Goal: Obtain resource: Download file/media

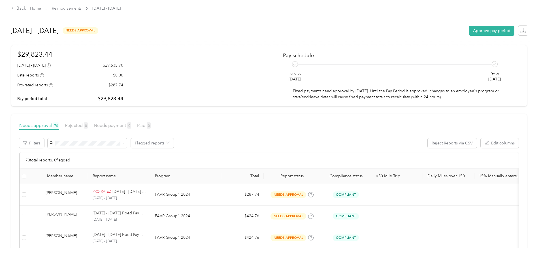
drag, startPoint x: 0, startPoint y: 0, endPoint x: 216, endPoint y: 85, distance: 231.6
click at [216, 85] on div "$29,823.44 [DATE] - [DATE] $29,535.70 Late reports $0.00 Pro-rated reports $287…" at bounding box center [269, 75] width 504 height 53
click at [26, 8] on div "Back" at bounding box center [18, 8] width 15 height 7
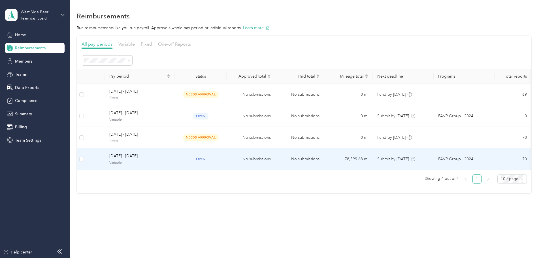
click at [170, 157] on span "[DATE] - [DATE]" at bounding box center [139, 156] width 61 height 6
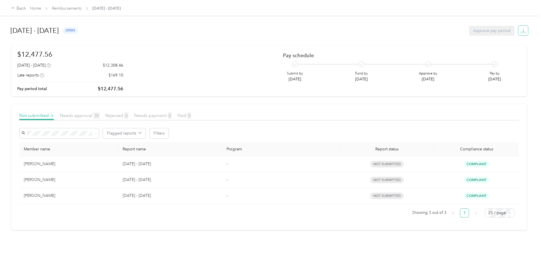
click at [520, 31] on icon "button" at bounding box center [523, 31] width 6 height 6
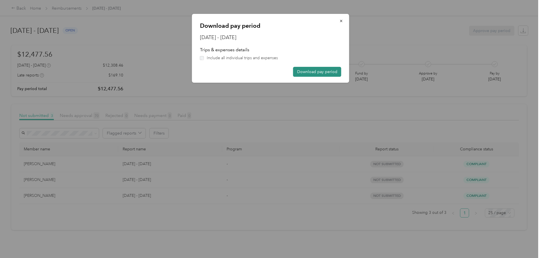
click at [323, 72] on button "Download pay period" at bounding box center [317, 72] width 48 height 10
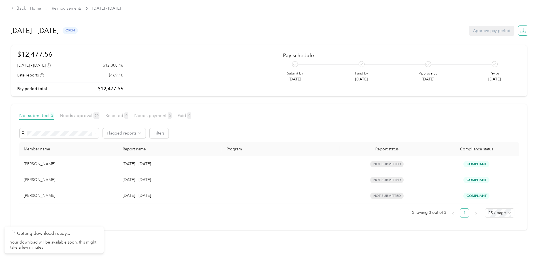
click at [520, 31] on icon "button" at bounding box center [523, 31] width 6 height 6
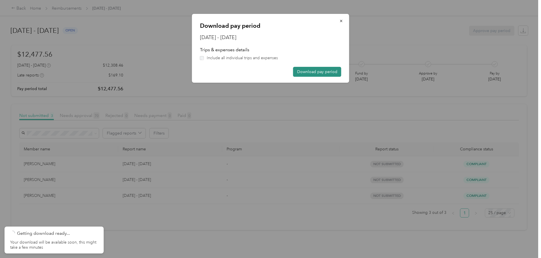
click at [314, 69] on button "Download pay period" at bounding box center [317, 72] width 48 height 10
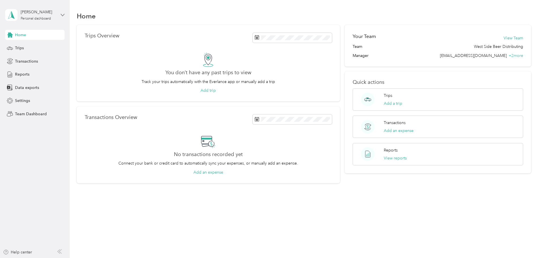
click at [62, 15] on icon at bounding box center [62, 15] width 3 height 2
click at [35, 47] on div "Team dashboard" at bounding box center [25, 47] width 30 height 6
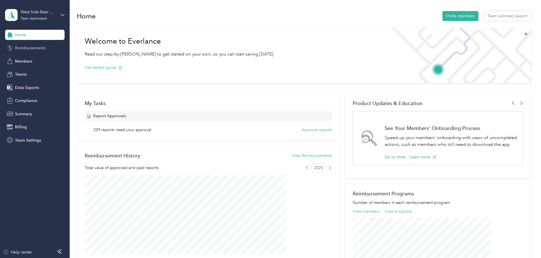
click at [36, 48] on span "Reimbursements" at bounding box center [30, 48] width 31 height 6
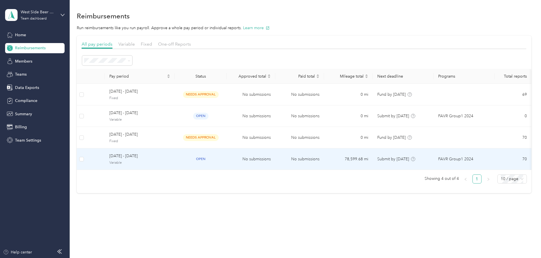
click at [162, 162] on span "Variable" at bounding box center [139, 162] width 61 height 5
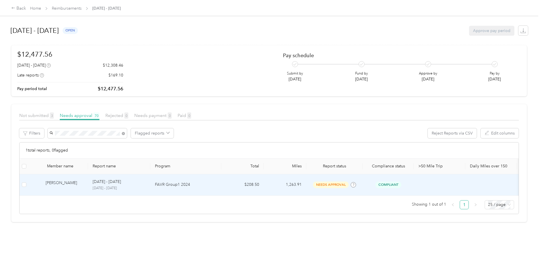
click at [84, 185] on div "Michael T. Bianco" at bounding box center [65, 185] width 38 height 10
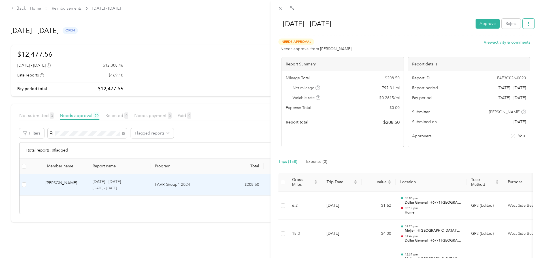
click at [527, 26] on button "button" at bounding box center [529, 24] width 12 height 10
click at [513, 43] on span "Download" at bounding box center [508, 45] width 19 height 6
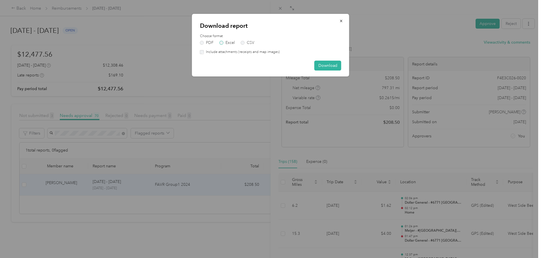
click at [230, 41] on label "Excel" at bounding box center [227, 43] width 15 height 4
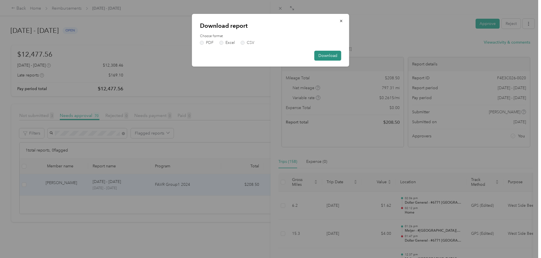
click at [325, 54] on button "Download" at bounding box center [327, 56] width 27 height 10
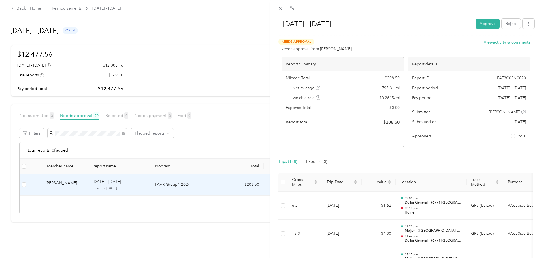
click at [117, 134] on div "Aug 1 - 31, 2025 Approve Reject Needs Approval Needs approval from Rob Moore Vi…" at bounding box center [270, 129] width 541 height 258
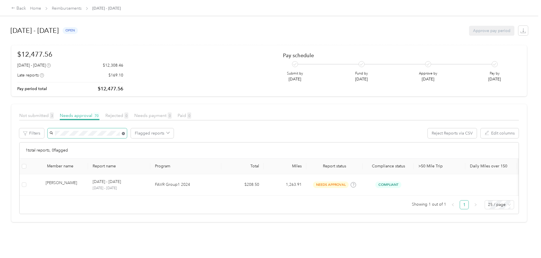
click at [125, 135] on icon at bounding box center [123, 133] width 3 height 3
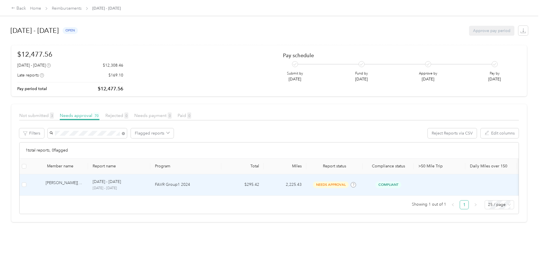
click at [84, 185] on div "Avery W. Cleveland" at bounding box center [65, 185] width 38 height 10
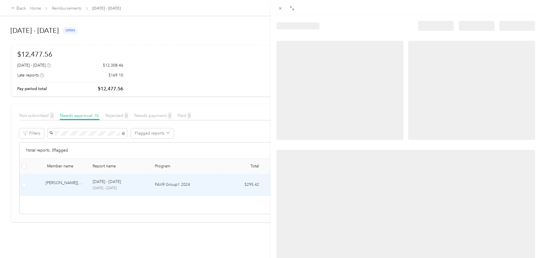
click at [108, 183] on div at bounding box center [270, 129] width 541 height 258
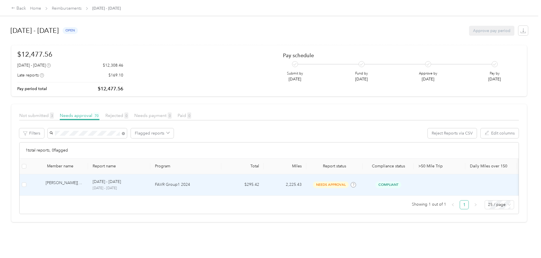
click at [84, 182] on div "Avery W. Cleveland" at bounding box center [65, 185] width 38 height 10
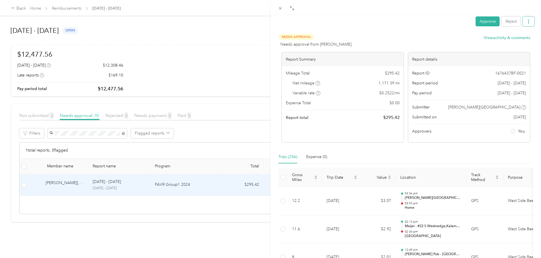
click at [527, 22] on icon "button" at bounding box center [529, 22] width 4 height 4
click at [504, 44] on span "Download" at bounding box center [508, 42] width 19 height 6
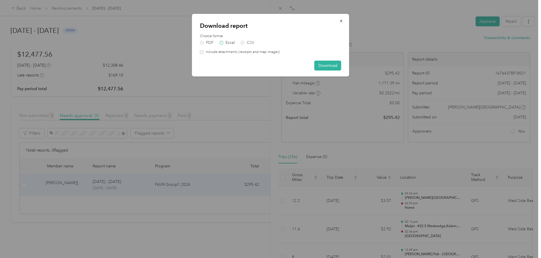
click at [227, 43] on label "Excel" at bounding box center [227, 43] width 15 height 4
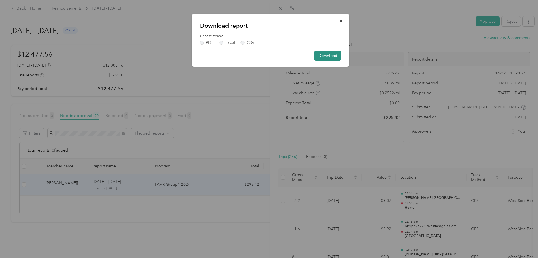
click at [331, 56] on button "Download" at bounding box center [327, 56] width 27 height 10
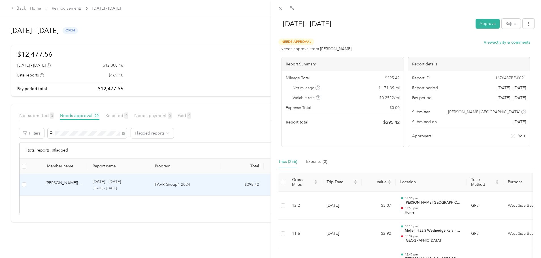
drag, startPoint x: 123, startPoint y: 131, endPoint x: 119, endPoint y: 132, distance: 4.3
click at [123, 131] on div "Aug 1 - 31, 2025 Approve Reject Needs Approval Needs approval from Rob Moore Vi…" at bounding box center [270, 129] width 541 height 258
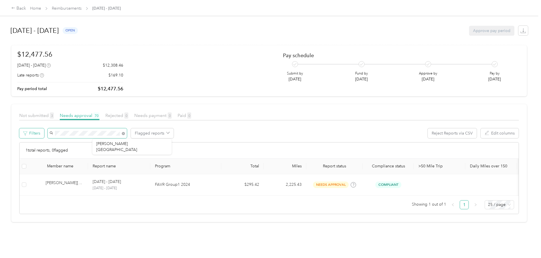
click at [85, 129] on div "Filters Flagged reports Reject Reports via CSV Edit columns" at bounding box center [269, 135] width 500 height 14
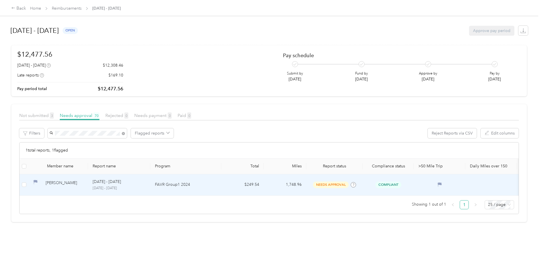
click at [84, 182] on div "[PERSON_NAME]" at bounding box center [65, 185] width 38 height 10
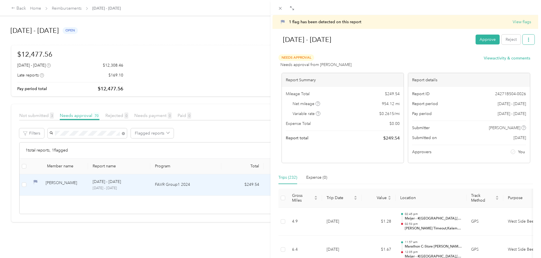
click at [527, 39] on icon "button" at bounding box center [529, 40] width 4 height 4
click at [508, 59] on span "Download" at bounding box center [508, 60] width 19 height 6
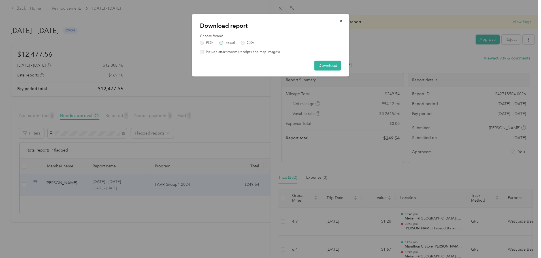
click at [229, 43] on label "Excel" at bounding box center [227, 43] width 15 height 4
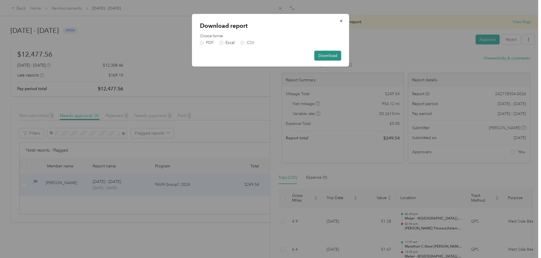
click at [325, 55] on button "Download" at bounding box center [327, 56] width 27 height 10
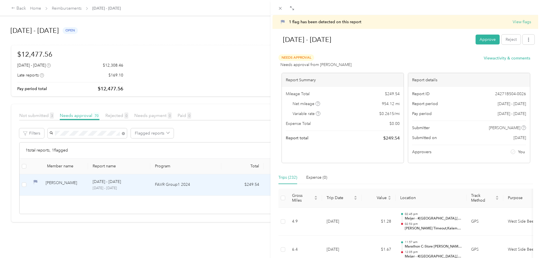
drag, startPoint x: 118, startPoint y: 133, endPoint x: 105, endPoint y: 133, distance: 13.0
click at [97, 135] on div "1 flag has been detected on this report View flags Aug 1 - 31, 2025 Approve Rej…" at bounding box center [270, 129] width 541 height 258
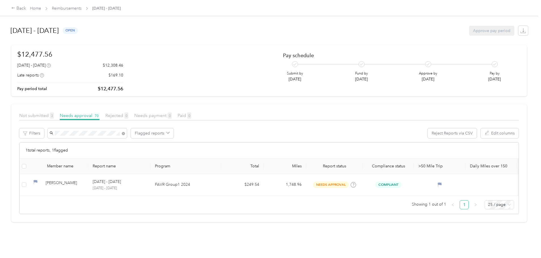
click at [114, 131] on div at bounding box center [270, 129] width 541 height 258
click at [89, 135] on div "Filters Flagged reports Reject Reports via CSV Edit columns" at bounding box center [269, 135] width 500 height 14
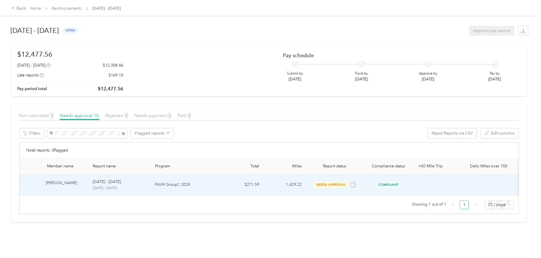
click at [84, 183] on div "[PERSON_NAME]" at bounding box center [65, 185] width 38 height 10
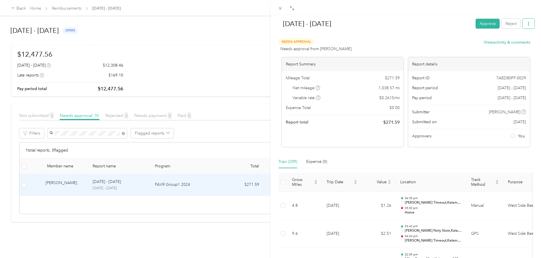
click at [527, 23] on icon "button" at bounding box center [529, 24] width 4 height 4
click at [508, 44] on span "Download" at bounding box center [508, 45] width 19 height 6
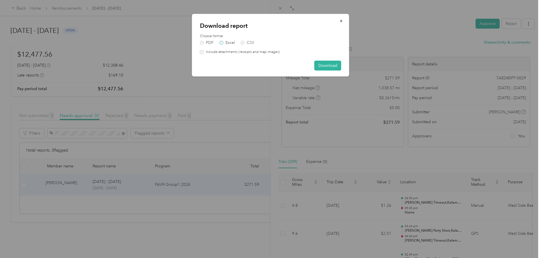
click at [230, 41] on label "Excel" at bounding box center [227, 43] width 15 height 4
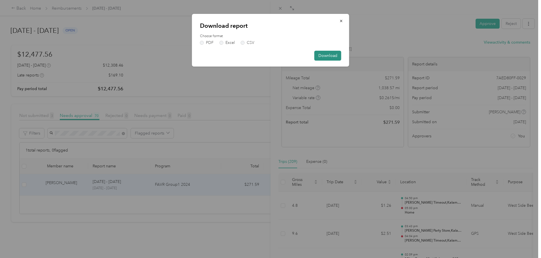
click at [329, 55] on button "Download" at bounding box center [327, 56] width 27 height 10
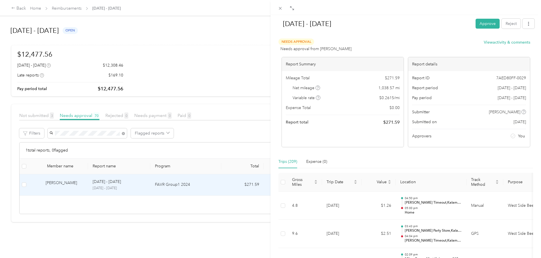
click at [128, 135] on div "Aug 1 - 31, 2025 Approve Reject Needs Approval Needs approval from Rob Moore Vi…" at bounding box center [270, 129] width 541 height 258
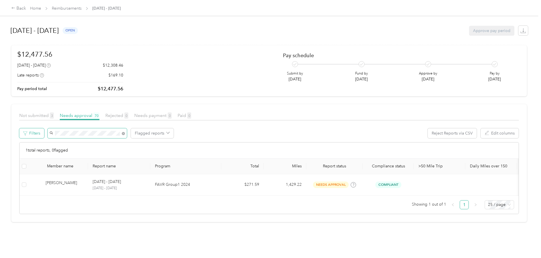
click at [89, 134] on div "Filters Flagged reports Reject Reports via CSV Edit columns" at bounding box center [269, 135] width 500 height 14
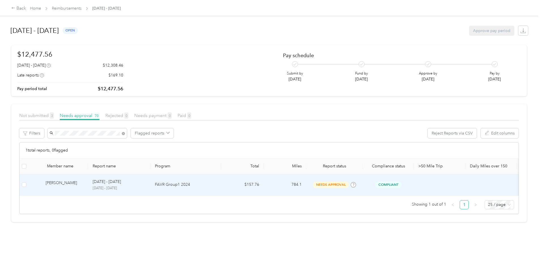
click at [84, 183] on div "[PERSON_NAME]" at bounding box center [65, 185] width 38 height 10
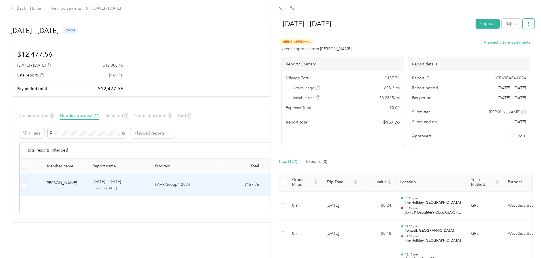
click at [527, 23] on icon "button" at bounding box center [529, 24] width 4 height 4
click at [509, 44] on span "Download" at bounding box center [508, 45] width 19 height 6
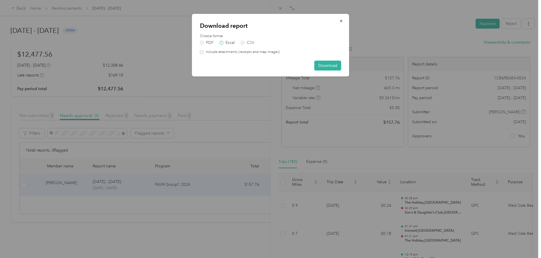
click at [230, 42] on label "Excel" at bounding box center [227, 43] width 15 height 4
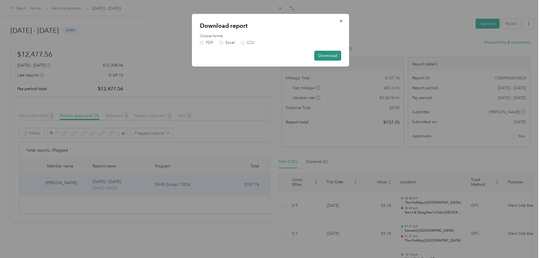
click at [332, 58] on button "Download" at bounding box center [327, 56] width 27 height 10
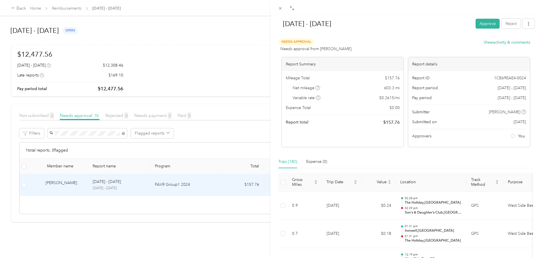
click at [124, 135] on div "Aug 1 - 31, 2025 Approve Reject Needs Approval Needs approval from Rob Moore Vi…" at bounding box center [270, 129] width 541 height 258
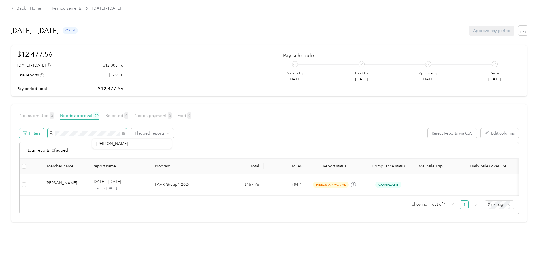
drag, startPoint x: 124, startPoint y: 134, endPoint x: 86, endPoint y: 134, distance: 38.2
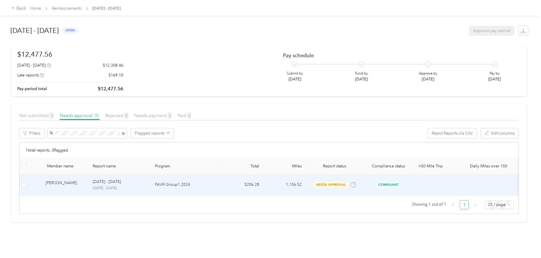
click at [84, 184] on div "[PERSON_NAME]" at bounding box center [65, 185] width 38 height 10
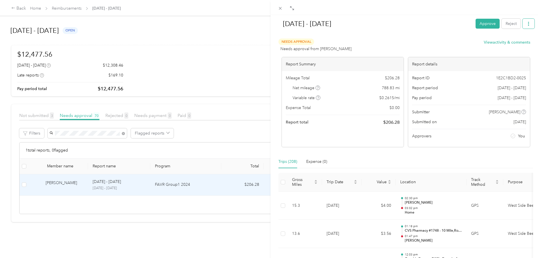
click at [527, 24] on icon "button" at bounding box center [529, 24] width 4 height 4
click at [510, 44] on span "Download" at bounding box center [508, 45] width 19 height 6
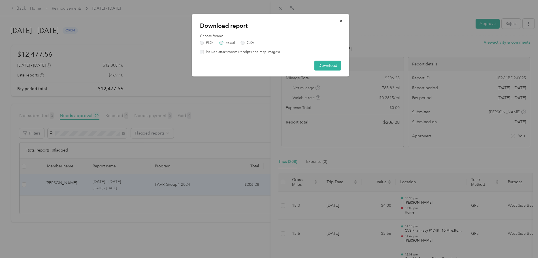
click at [227, 44] on label "Excel" at bounding box center [227, 43] width 15 height 4
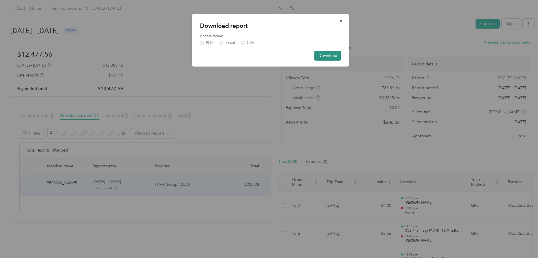
click at [335, 54] on button "Download" at bounding box center [327, 56] width 27 height 10
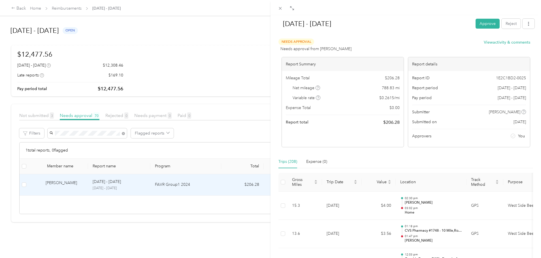
click at [121, 133] on div "Aug 1 - 31, 2025 Approve Reject Needs Approval Needs approval from Rob Moore Vi…" at bounding box center [270, 129] width 541 height 258
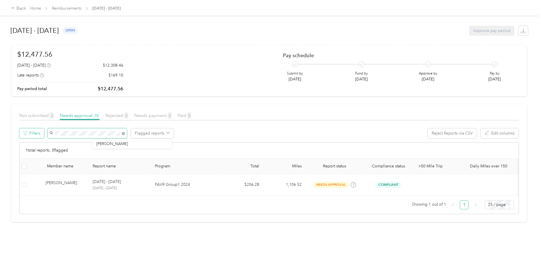
click at [64, 130] on div "Filters Flagged reports Reject Reports via CSV Edit columns" at bounding box center [269, 135] width 500 height 14
click at [48, 140] on div "August 1 - 31, 2025 open Approve pay period $12,477.56 August 1 - 31, 2025 $12,…" at bounding box center [269, 124] width 538 height 248
click at [53, 135] on div "August 1 - 31, 2025 open Approve pay period $12,477.56 August 1 - 31, 2025 $12,…" at bounding box center [269, 124] width 538 height 248
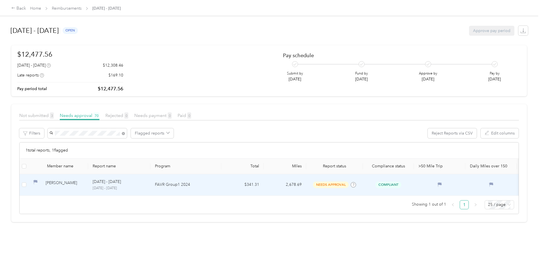
click at [84, 184] on div "Alyssa M. Greshak" at bounding box center [65, 185] width 38 height 10
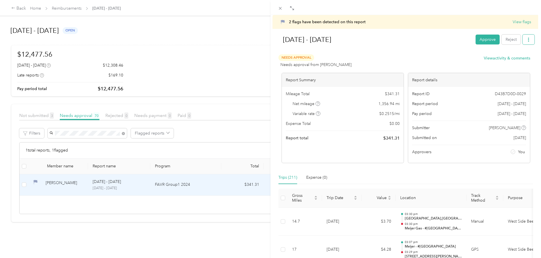
click at [527, 40] on icon "button" at bounding box center [529, 40] width 4 height 4
click at [511, 58] on span "Download" at bounding box center [508, 60] width 19 height 6
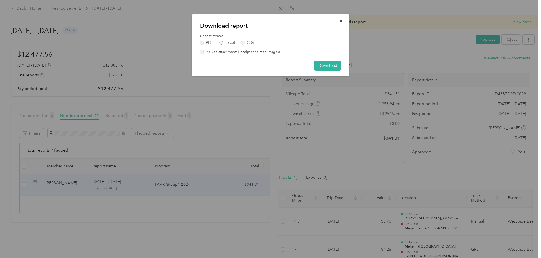
click at [227, 45] on label "Excel" at bounding box center [227, 43] width 15 height 4
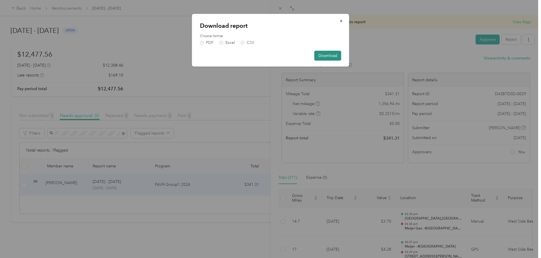
click at [325, 55] on button "Download" at bounding box center [327, 56] width 27 height 10
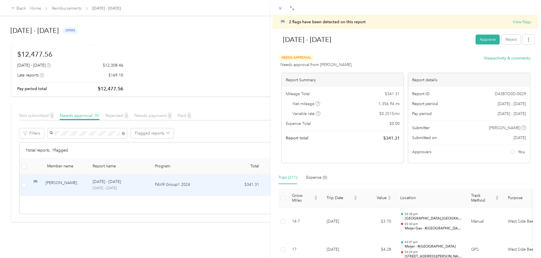
click at [124, 132] on div "2 flags have been detected on this report View flags Aug 1 - 31, 2025 Approve R…" at bounding box center [270, 129] width 541 height 258
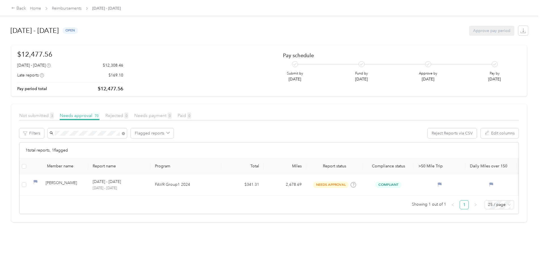
click at [121, 133] on div at bounding box center [270, 129] width 541 height 258
click at [79, 134] on div "Filters Flagged reports Reject Reports via CSV Edit columns" at bounding box center [269, 135] width 500 height 14
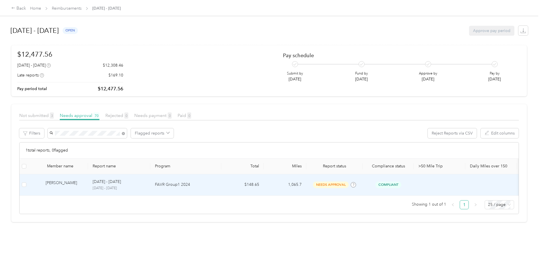
click at [84, 183] on div "Mitchell S. Hoffman" at bounding box center [65, 185] width 38 height 10
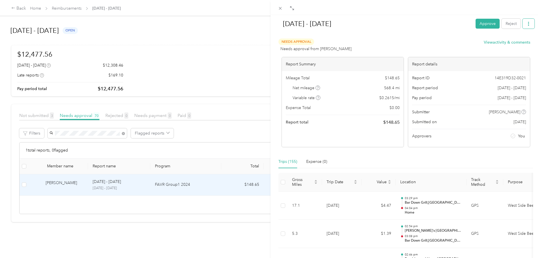
click at [523, 24] on button "button" at bounding box center [529, 24] width 12 height 10
click at [510, 42] on span "Download" at bounding box center [508, 45] width 19 height 6
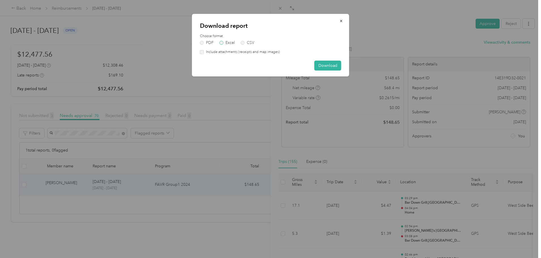
click at [232, 43] on label "Excel" at bounding box center [227, 43] width 15 height 4
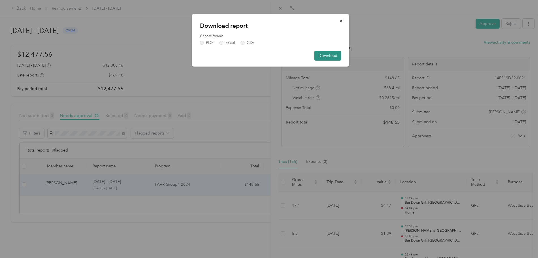
click at [328, 55] on button "Download" at bounding box center [327, 56] width 27 height 10
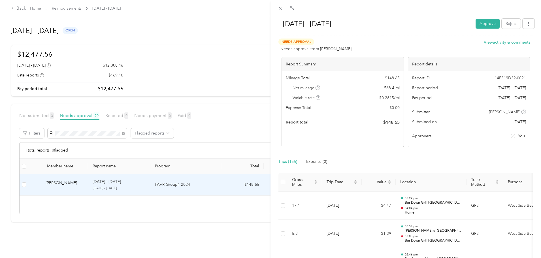
click at [119, 133] on div "Aug 1 - 31, 2025 Approve Reject Needs Approval Needs approval from Rob Moore Vi…" at bounding box center [270, 129] width 541 height 258
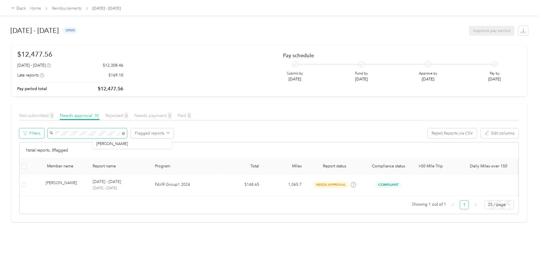
click at [71, 131] on div "Filters Flagged reports Reject Reports via CSV Edit columns" at bounding box center [269, 135] width 500 height 14
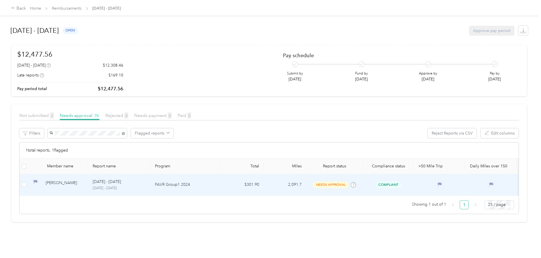
click at [84, 183] on div "Matthew J. Hooton" at bounding box center [65, 185] width 38 height 10
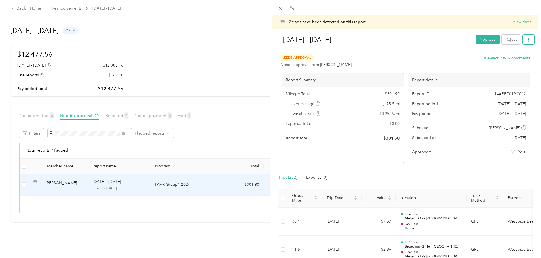
click at [527, 42] on icon "button" at bounding box center [529, 40] width 4 height 4
click at [509, 61] on span "Download" at bounding box center [508, 60] width 19 height 6
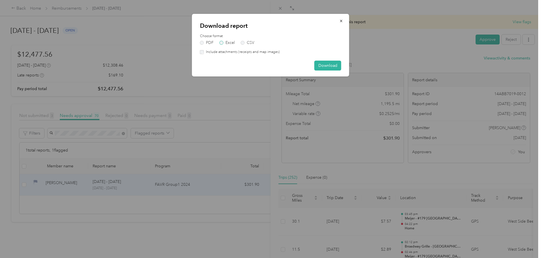
click at [230, 42] on label "Excel" at bounding box center [227, 43] width 15 height 4
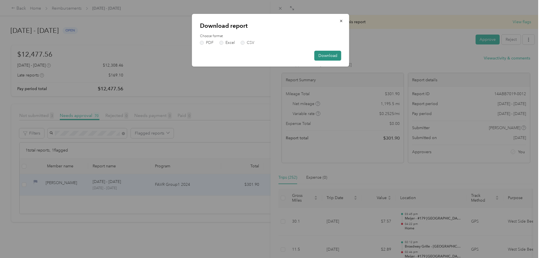
click at [325, 55] on button "Download" at bounding box center [327, 56] width 27 height 10
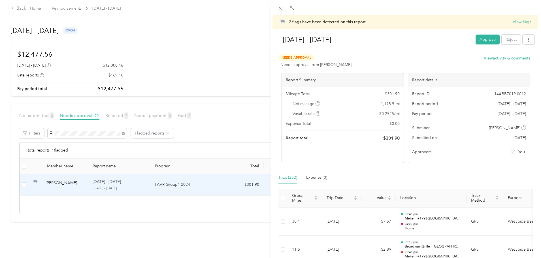
click at [125, 130] on div "2 flags have been detected on this report View flags Aug 1 - 31, 2025 Approve R…" at bounding box center [270, 129] width 541 height 258
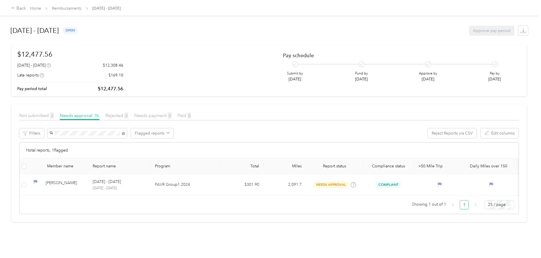
click at [125, 133] on div at bounding box center [270, 129] width 541 height 258
click at [90, 134] on div "Filters Flagged reports Reject Reports via CSV Edit columns" at bounding box center [269, 135] width 500 height 14
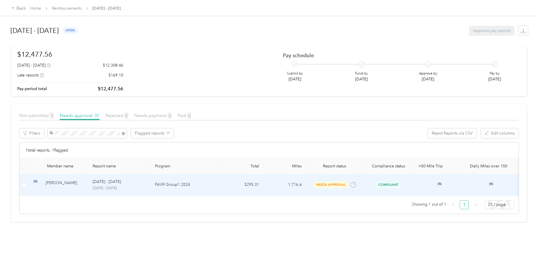
click at [84, 185] on div "Steven D. Lewsader" at bounding box center [65, 185] width 38 height 10
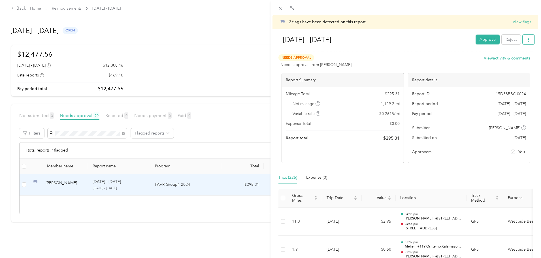
click at [527, 41] on icon "button" at bounding box center [529, 40] width 4 height 4
click at [508, 59] on span "Download" at bounding box center [508, 60] width 19 height 6
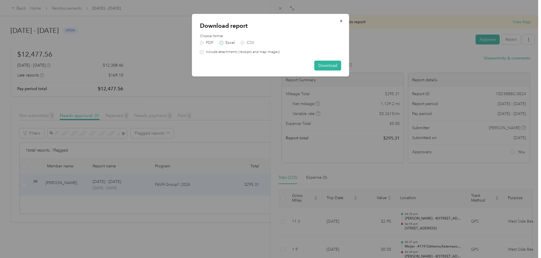
click at [232, 45] on label "Excel" at bounding box center [227, 43] width 15 height 4
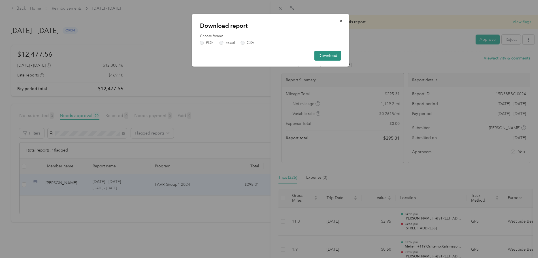
click at [329, 58] on button "Download" at bounding box center [327, 56] width 27 height 10
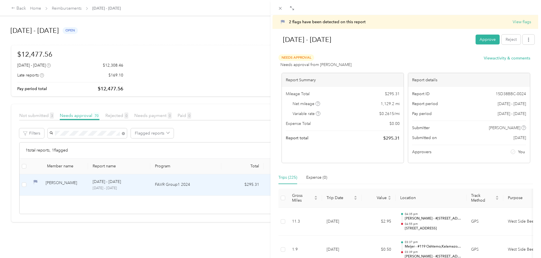
click at [123, 132] on div "2 flags have been detected on this report View flags Aug 1 - 31, 2025 Approve R…" at bounding box center [270, 129] width 541 height 258
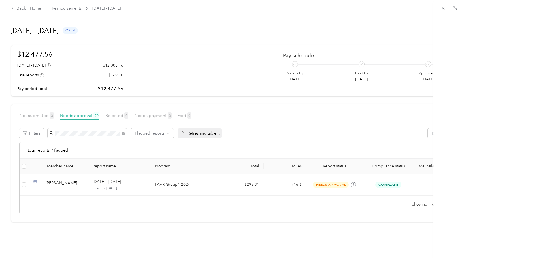
click at [121, 135] on div at bounding box center [270, 129] width 541 height 258
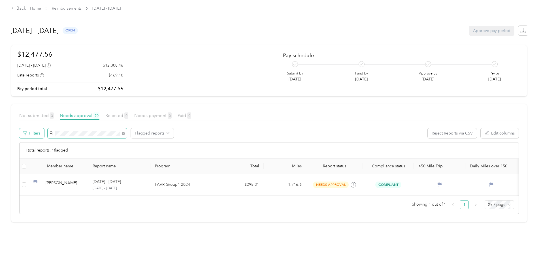
click at [83, 134] on div "Filters Flagged reports Reject Reports via CSV Edit columns" at bounding box center [269, 135] width 500 height 14
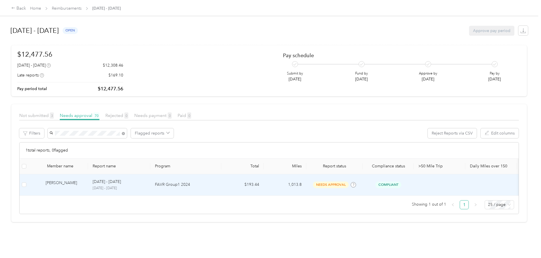
click at [84, 183] on div "Maurice D. Macon Jr" at bounding box center [65, 185] width 38 height 10
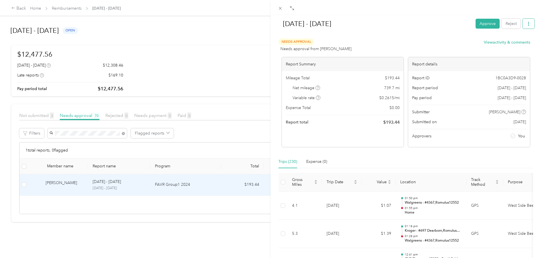
click at [527, 25] on icon "button" at bounding box center [529, 24] width 4 height 4
click at [506, 45] on span "Download" at bounding box center [508, 45] width 19 height 6
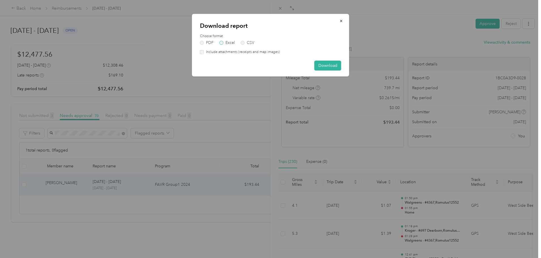
click at [225, 42] on label "Excel" at bounding box center [227, 43] width 15 height 4
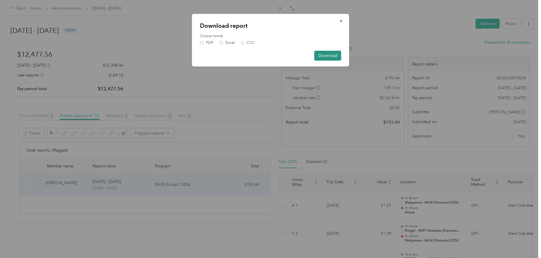
click at [326, 56] on button "Download" at bounding box center [327, 56] width 27 height 10
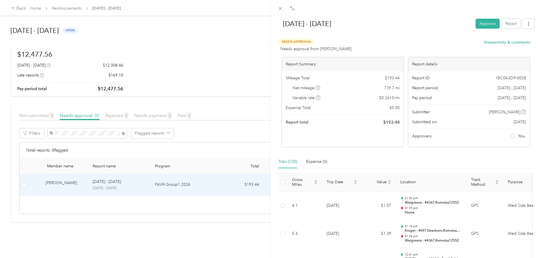
click at [132, 133] on div "Aug 1 - 31, 2025 Approve Reject Needs Approval Needs approval from Rob Moore Vi…" at bounding box center [270, 129] width 541 height 258
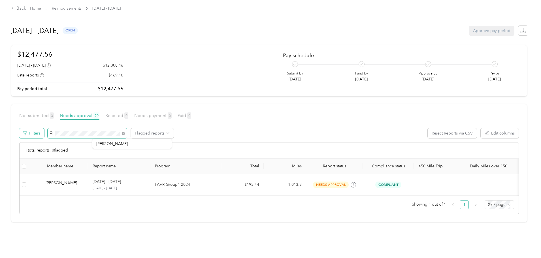
click at [74, 132] on div "Filters Flagged reports Reject Reports via CSV Edit columns" at bounding box center [269, 135] width 500 height 14
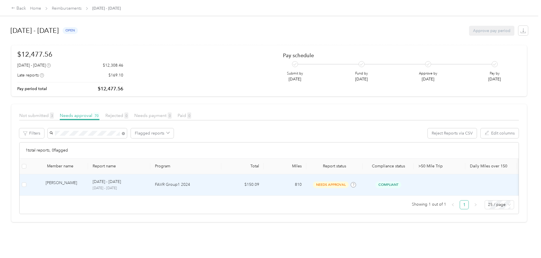
click at [84, 182] on div "[PERSON_NAME]" at bounding box center [65, 185] width 38 height 10
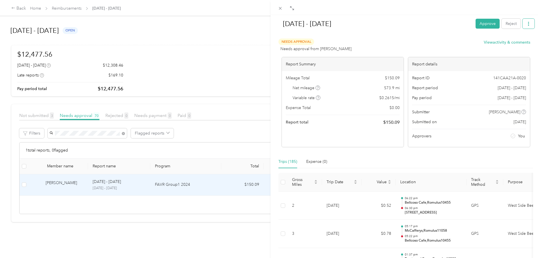
click at [528, 22] on icon "button" at bounding box center [528, 24] width 1 height 4
click at [506, 46] on span "Download" at bounding box center [508, 45] width 19 height 6
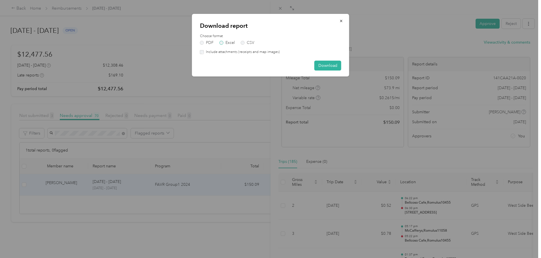
click at [233, 44] on label "Excel" at bounding box center [227, 43] width 15 height 4
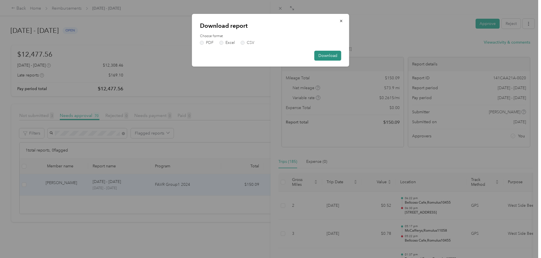
click at [327, 56] on button "Download" at bounding box center [327, 56] width 27 height 10
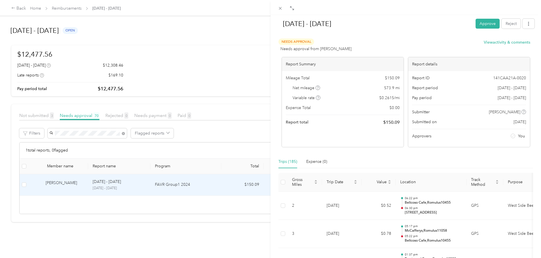
click at [134, 134] on div "Aug 1 - 31, 2025 Approve Reject Needs Approval Needs approval from Rob Moore Vi…" at bounding box center [270, 129] width 541 height 258
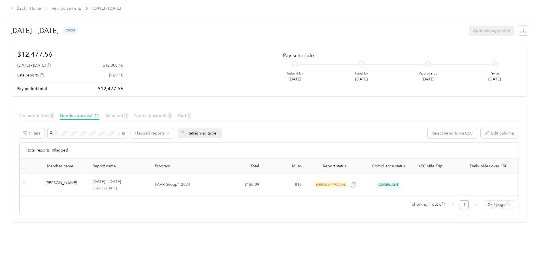
click at [127, 132] on div at bounding box center [270, 129] width 541 height 258
click at [71, 130] on div "Filters Flagged reports Reject Reports via CSV Edit columns" at bounding box center [269, 135] width 500 height 14
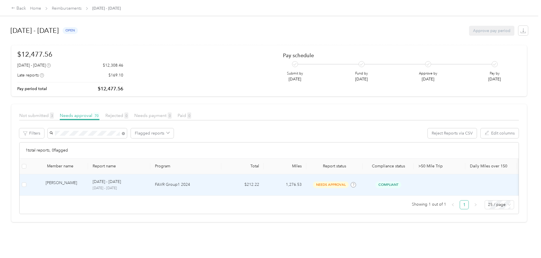
click at [84, 183] on div "Alex J. Oleszkowicz" at bounding box center [65, 185] width 38 height 10
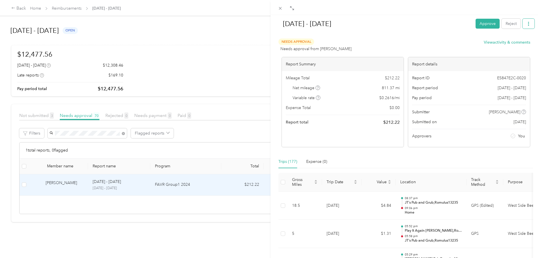
click at [527, 24] on icon "button" at bounding box center [529, 24] width 4 height 4
click at [508, 42] on span "Download" at bounding box center [508, 45] width 19 height 6
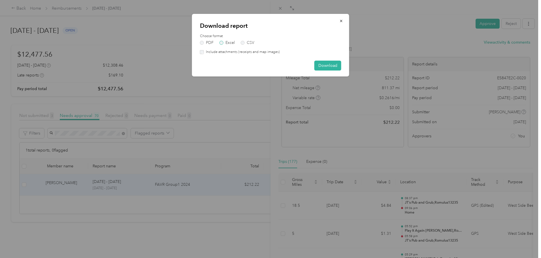
click at [229, 41] on label "Excel" at bounding box center [227, 43] width 15 height 4
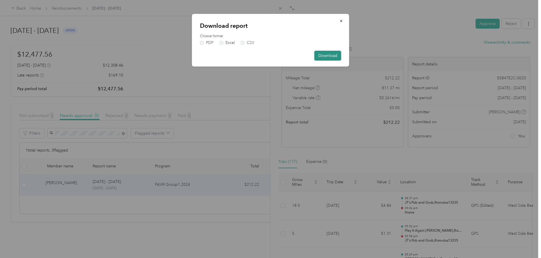
click at [326, 53] on button "Download" at bounding box center [327, 56] width 27 height 10
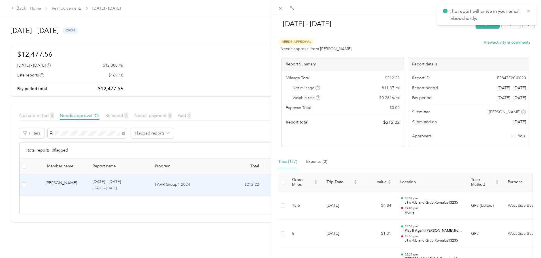
click at [116, 135] on div "Aug 1 - 31, 2025 Approve Reject Needs Approval Needs approval from Rob Moore Vi…" at bounding box center [270, 129] width 541 height 258
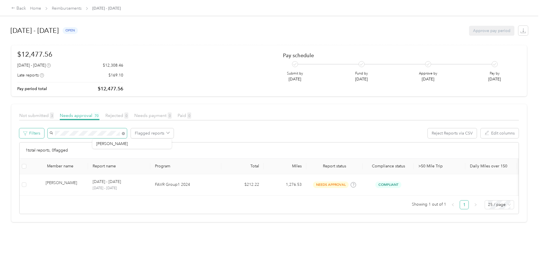
click at [80, 131] on div "Filters Flagged reports Reject Reports via CSV Edit columns" at bounding box center [269, 135] width 500 height 14
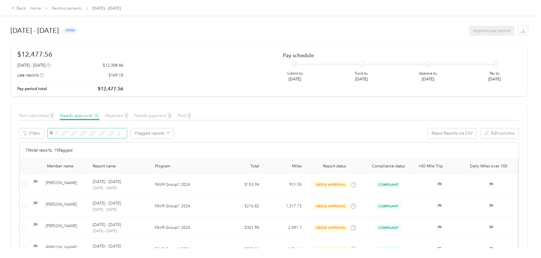
click at [127, 129] on span at bounding box center [87, 133] width 79 height 10
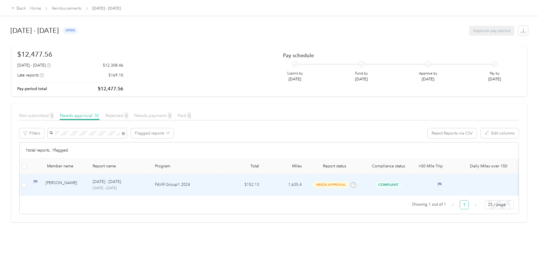
click at [84, 184] on div "Allison B. Paradine" at bounding box center [65, 185] width 38 height 10
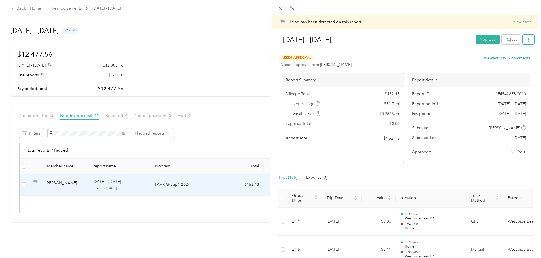
click at [527, 39] on icon "button" at bounding box center [529, 40] width 4 height 4
click at [512, 57] on span "Download" at bounding box center [508, 60] width 19 height 6
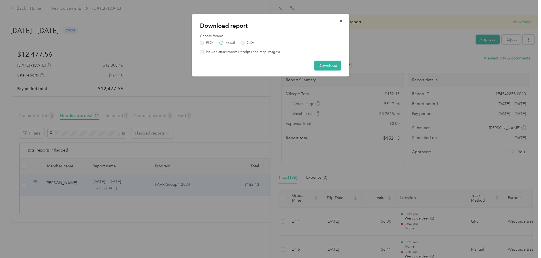
click at [224, 43] on label "Excel" at bounding box center [227, 43] width 15 height 4
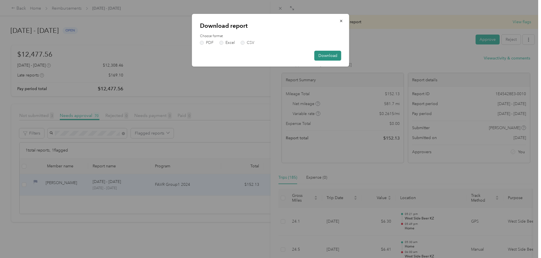
click at [329, 54] on button "Download" at bounding box center [327, 56] width 27 height 10
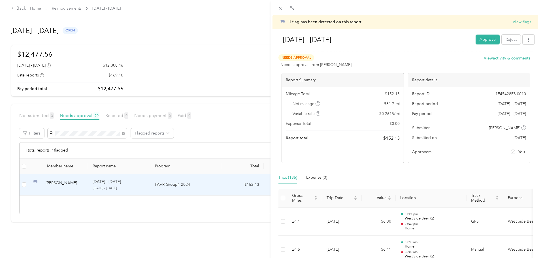
drag, startPoint x: 130, startPoint y: 131, endPoint x: 127, endPoint y: 133, distance: 3.2
click at [130, 131] on div "1 flag has been detected on this report View flags Aug 1 - 31, 2025 Approve Rej…" at bounding box center [270, 129] width 541 height 258
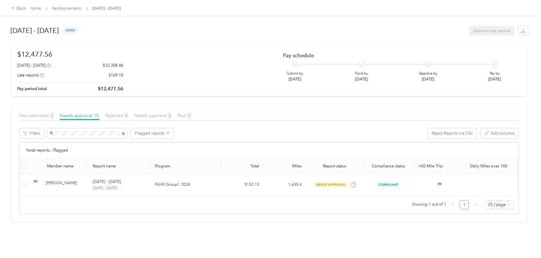
click at [127, 133] on div at bounding box center [270, 129] width 541 height 258
click at [78, 135] on div "Filters Flagged reports Reject Reports via CSV Edit columns" at bounding box center [269, 135] width 500 height 14
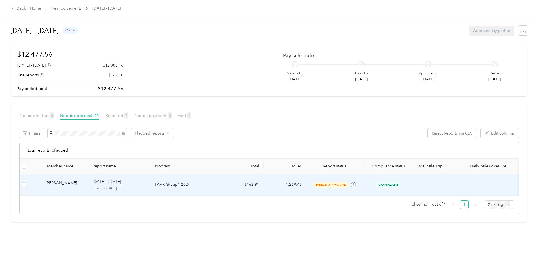
click at [84, 182] on div "Luciano T. Quinci" at bounding box center [65, 185] width 38 height 10
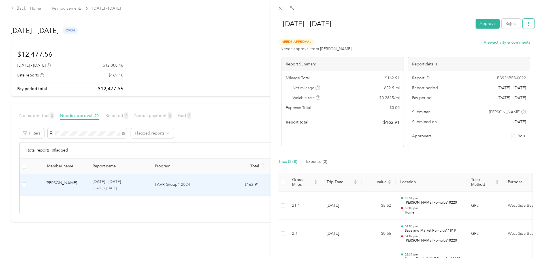
click at [527, 24] on button "button" at bounding box center [529, 24] width 12 height 10
click at [512, 44] on span "Download" at bounding box center [508, 45] width 19 height 6
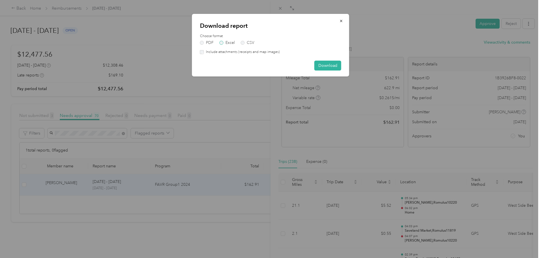
click at [227, 44] on label "Excel" at bounding box center [227, 43] width 15 height 4
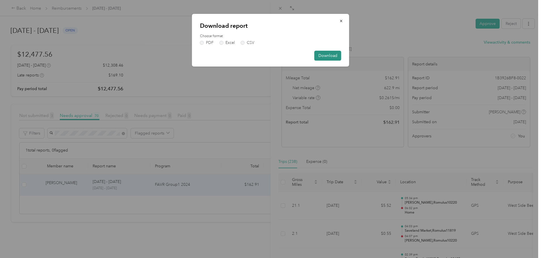
click at [329, 55] on button "Download" at bounding box center [327, 56] width 27 height 10
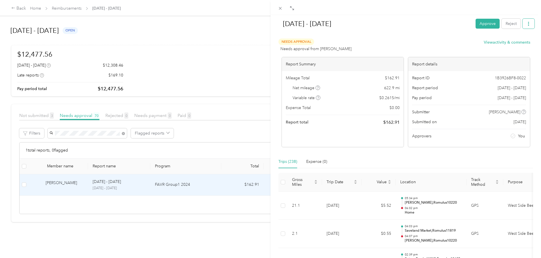
click at [527, 24] on icon "button" at bounding box center [529, 24] width 4 height 4
click at [512, 44] on span "Download" at bounding box center [508, 45] width 19 height 6
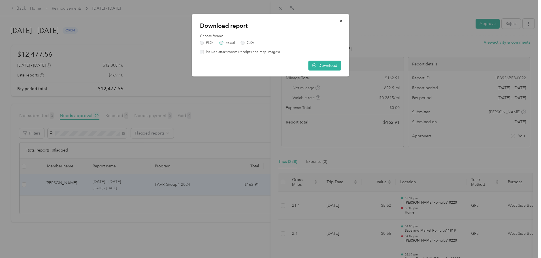
click at [227, 43] on label "Excel" at bounding box center [227, 43] width 15 height 4
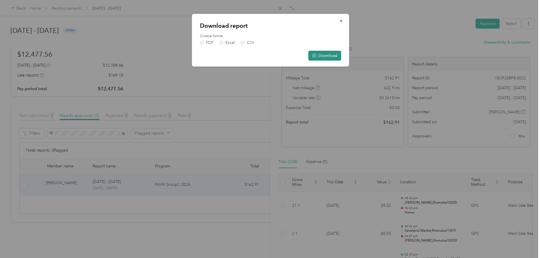
click at [335, 55] on button "Download" at bounding box center [324, 56] width 33 height 10
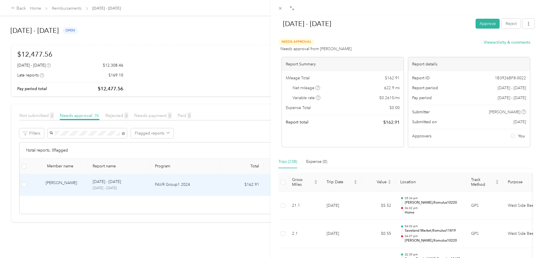
click at [144, 133] on div "Aug 1 - 31, 2025 Approve Reject Needs Approval Needs approval from Rob Moore Vi…" at bounding box center [270, 129] width 541 height 258
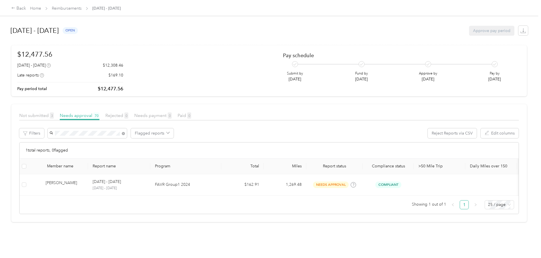
click at [131, 133] on div at bounding box center [270, 129] width 541 height 258
click at [75, 130] on div "Filters Flagged reports Reject Reports via CSV Edit columns" at bounding box center [269, 135] width 500 height 14
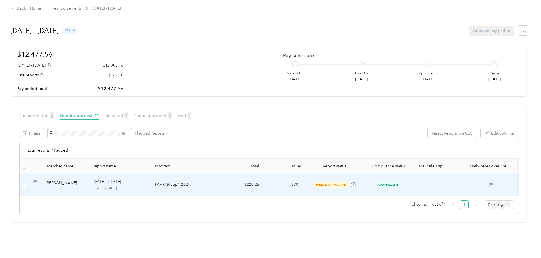
click at [84, 182] on div "Benjamin D. Schamp" at bounding box center [65, 185] width 38 height 10
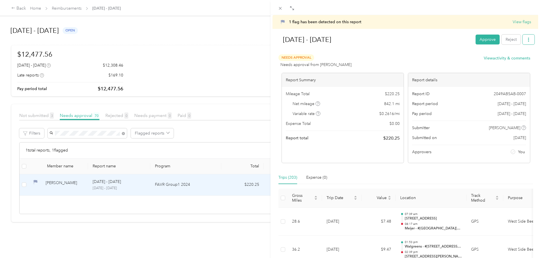
drag, startPoint x: 529, startPoint y: 37, endPoint x: 527, endPoint y: 39, distance: 3.2
click at [527, 39] on button "button" at bounding box center [529, 40] width 12 height 10
click at [507, 61] on span "Download" at bounding box center [508, 60] width 19 height 6
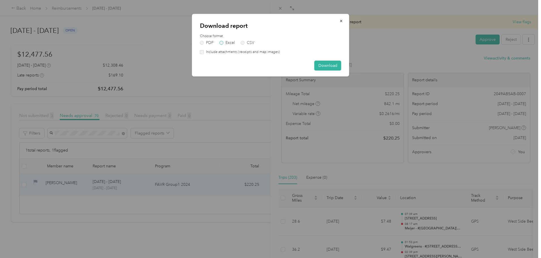
click at [230, 43] on label "Excel" at bounding box center [227, 43] width 15 height 4
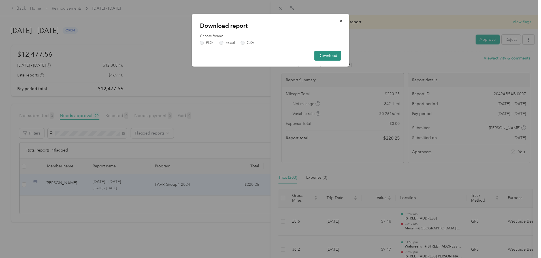
click at [329, 54] on button "Download" at bounding box center [327, 56] width 27 height 10
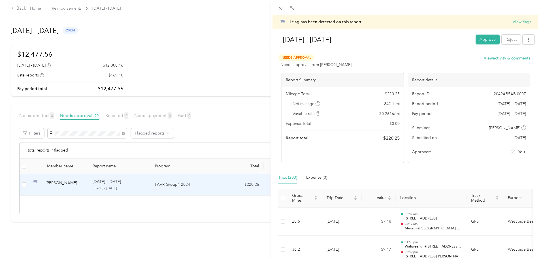
click at [135, 136] on div "1 flag has been detected on this report View flags Aug 1 - 31, 2025 Approve Rej…" at bounding box center [270, 129] width 541 height 258
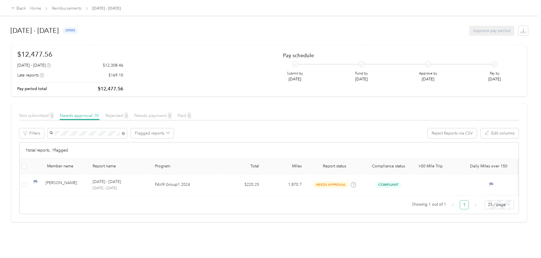
click at [129, 134] on div at bounding box center [270, 129] width 541 height 258
click at [74, 127] on div "Not submitted 3 Needs approval 70 Rejected 0 Needs payment 0 Paid 0 Filters Fla…" at bounding box center [269, 163] width 500 height 102
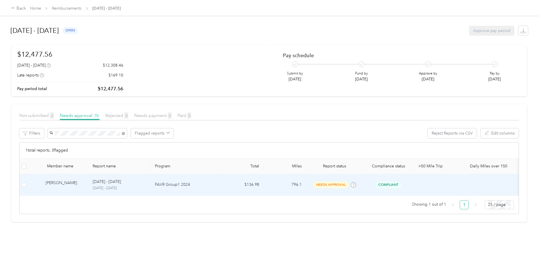
click at [84, 182] on div "[PERSON_NAME]" at bounding box center [65, 185] width 38 height 10
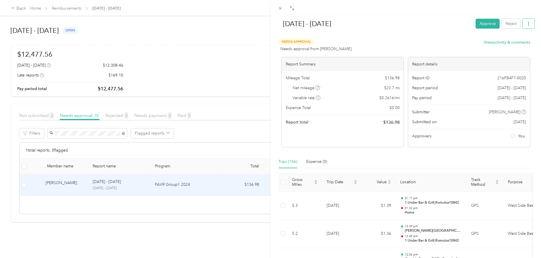
click at [526, 22] on button "button" at bounding box center [529, 24] width 12 height 10
click at [509, 42] on span "Download" at bounding box center [508, 45] width 19 height 6
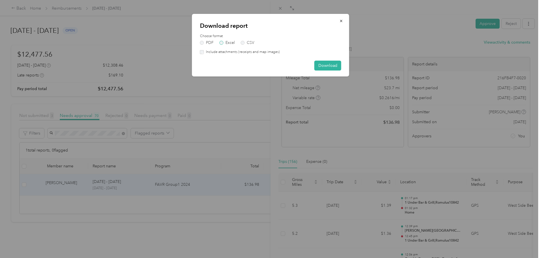
click at [227, 43] on label "Excel" at bounding box center [227, 43] width 15 height 4
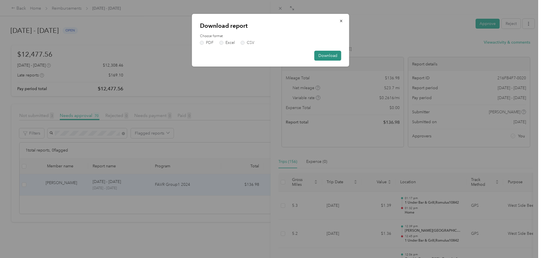
click at [328, 56] on button "Download" at bounding box center [327, 56] width 27 height 10
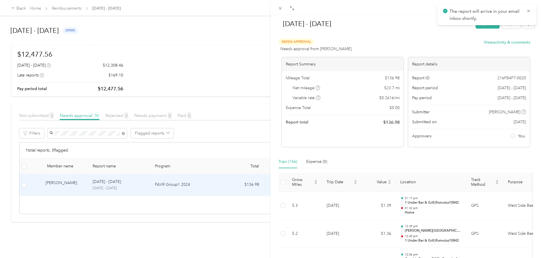
click at [125, 133] on div "Aug 1 - 31, 2025 Approve Reject Needs Approval Needs approval from Rob Moore Vi…" at bounding box center [270, 129] width 541 height 258
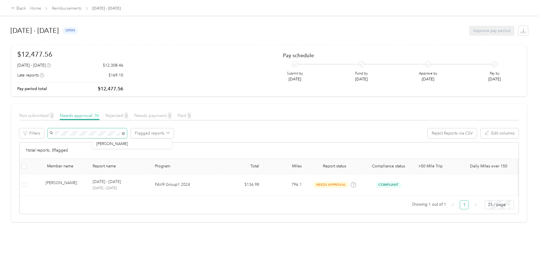
click at [69, 125] on div "Not submitted 3 Needs approval 70 Rejected 0 Needs payment 0 Paid 0 Filters Fla…" at bounding box center [269, 163] width 500 height 102
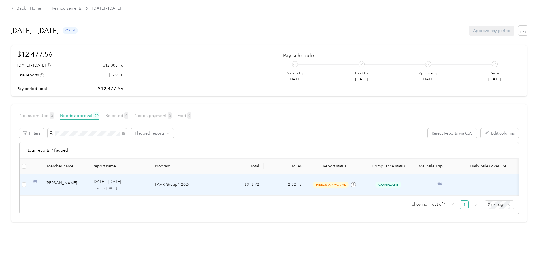
click at [84, 183] on div "Ryan A. Sonnenberg" at bounding box center [65, 185] width 38 height 10
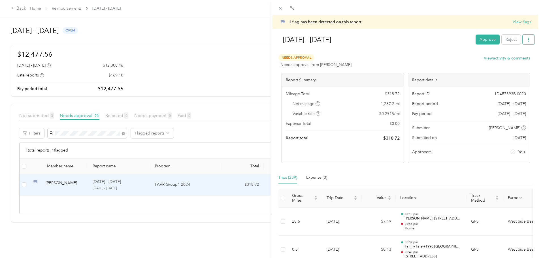
click at [527, 41] on icon "button" at bounding box center [529, 40] width 4 height 4
click at [508, 61] on span "Download" at bounding box center [508, 60] width 19 height 6
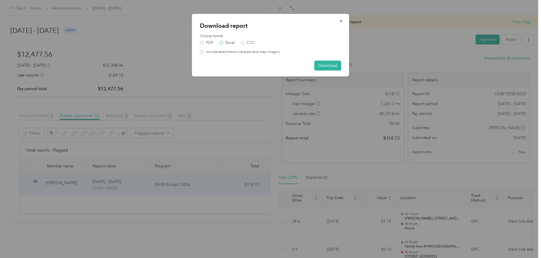
click at [225, 43] on label "Excel" at bounding box center [227, 43] width 15 height 4
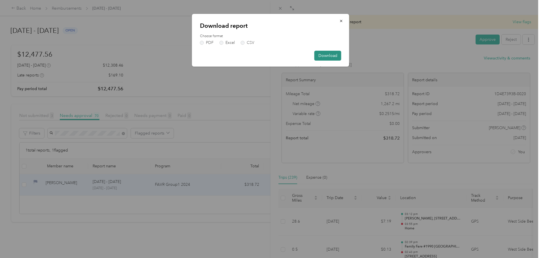
click at [329, 57] on button "Download" at bounding box center [327, 56] width 27 height 10
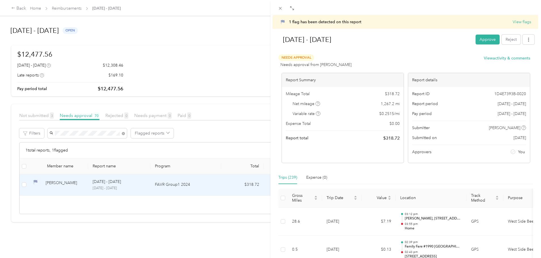
click at [125, 133] on div "1 flag has been detected on this report View flags Aug 1 - 31, 2025 Approve Rej…" at bounding box center [270, 129] width 541 height 258
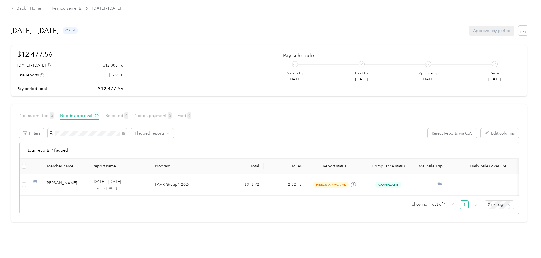
click at [126, 134] on div at bounding box center [270, 129] width 541 height 258
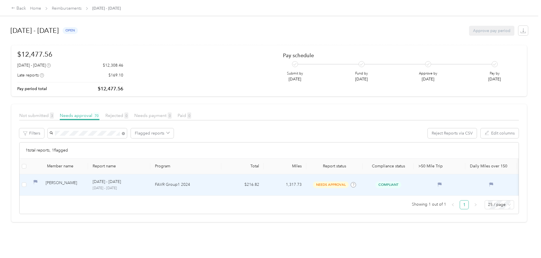
click at [84, 182] on div "[PERSON_NAME]" at bounding box center [65, 185] width 38 height 10
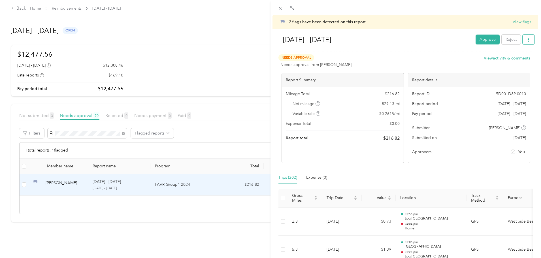
click at [527, 39] on icon "button" at bounding box center [529, 40] width 4 height 4
click at [502, 63] on span "Download" at bounding box center [508, 60] width 19 height 6
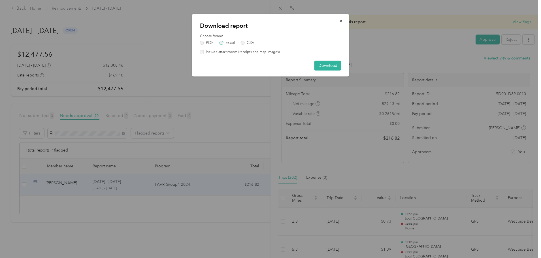
click at [227, 42] on label "Excel" at bounding box center [227, 43] width 15 height 4
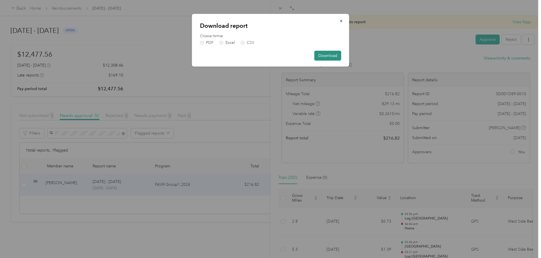
click at [332, 56] on button "Download" at bounding box center [327, 56] width 27 height 10
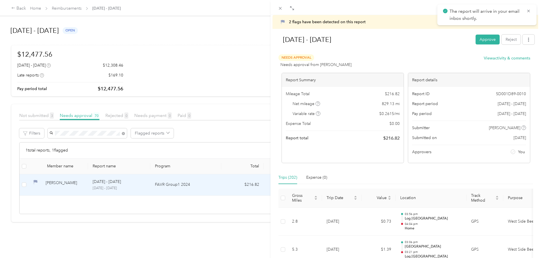
click at [130, 133] on div "2 flags have been detected on this report View flags Aug 1 - 31, 2025 Approve R…" at bounding box center [270, 129] width 541 height 258
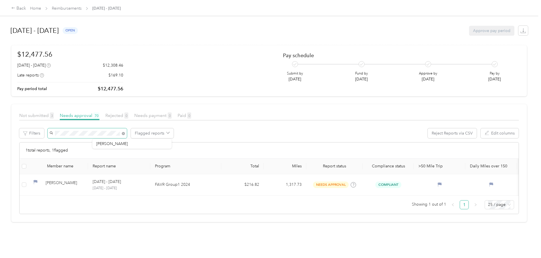
click at [54, 128] on div "August 1 - 31, 2025 open Approve pay period $12,477.56 August 1 - 31, 2025 $12,…" at bounding box center [269, 124] width 538 height 248
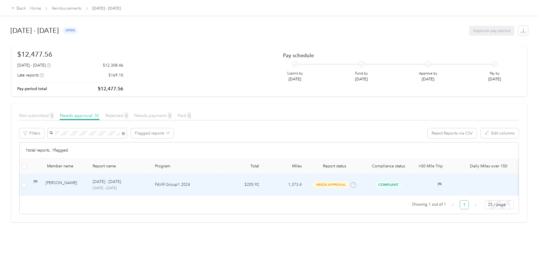
click at [84, 182] on div "Gavin L. Talley" at bounding box center [65, 185] width 38 height 10
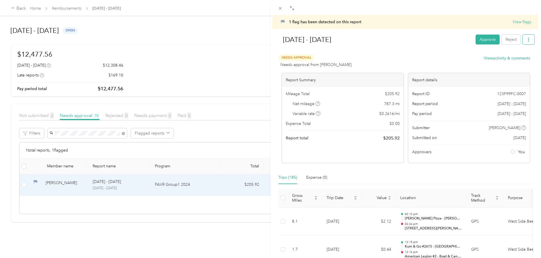
click at [527, 41] on icon "button" at bounding box center [529, 40] width 4 height 4
click at [510, 59] on span "Download" at bounding box center [508, 60] width 19 height 6
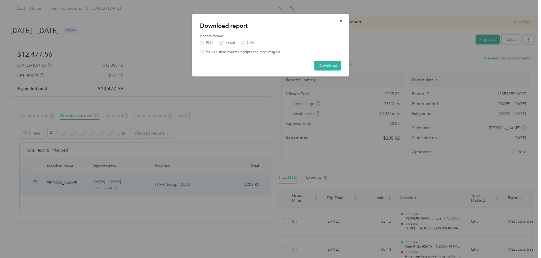
click at [233, 43] on label "Excel" at bounding box center [227, 43] width 15 height 4
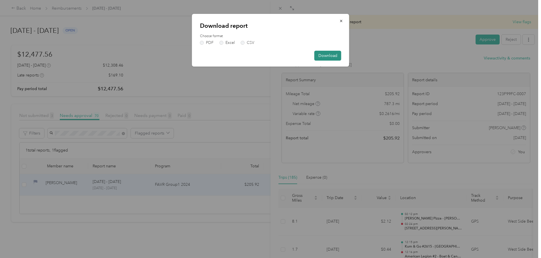
click at [322, 55] on button "Download" at bounding box center [327, 56] width 27 height 10
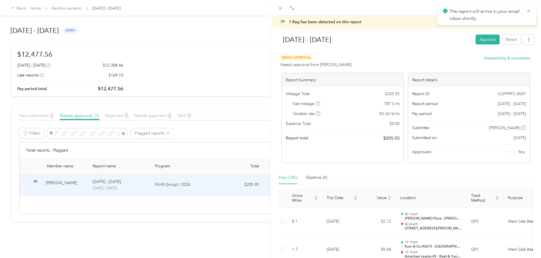
click at [125, 135] on div "1 flag has been detected on this report View flags Aug 1 - 31, 2025 Approve Rej…" at bounding box center [270, 129] width 541 height 258
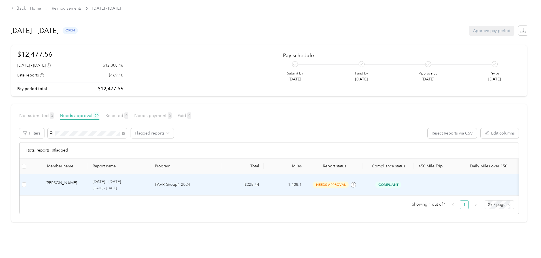
click at [84, 183] on div "[PERSON_NAME]" at bounding box center [65, 185] width 38 height 10
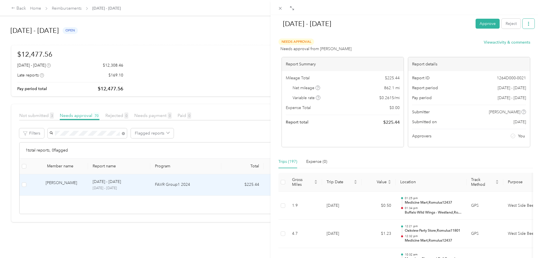
click at [528, 23] on icon "button" at bounding box center [528, 24] width 1 height 4
click at [502, 46] on span "Download" at bounding box center [508, 45] width 19 height 6
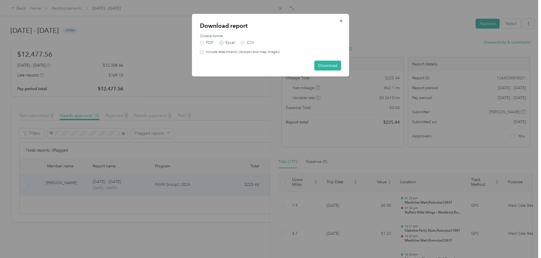
click at [226, 42] on label "Excel" at bounding box center [227, 43] width 15 height 4
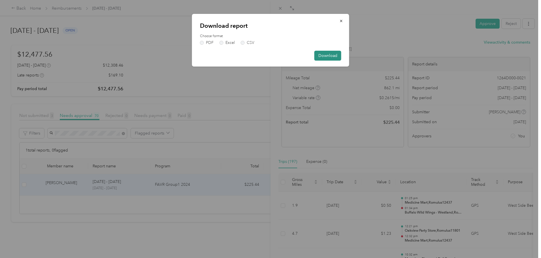
click at [329, 55] on button "Download" at bounding box center [327, 56] width 27 height 10
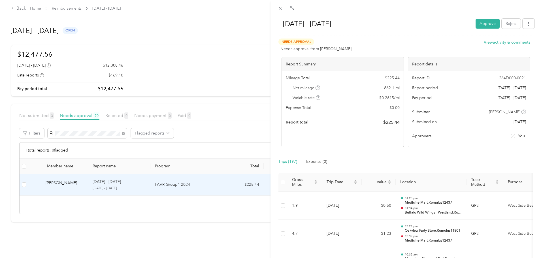
click at [127, 132] on div "Aug 1 - 31, 2025 Approve Reject Needs Approval Needs approval from Rob Moore Vi…" at bounding box center [270, 129] width 541 height 258
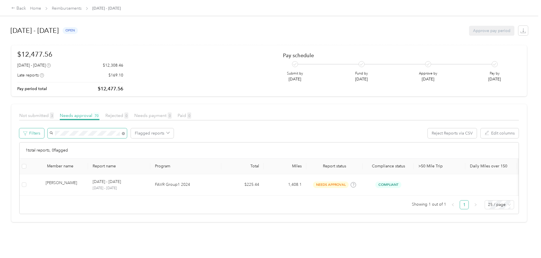
click at [74, 128] on div "Filters Flagged reports Reject Reports via CSV Edit columns" at bounding box center [269, 135] width 500 height 14
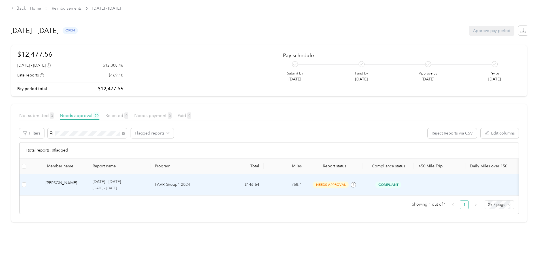
click at [84, 183] on div "Michael S. Yates Jr." at bounding box center [65, 185] width 38 height 10
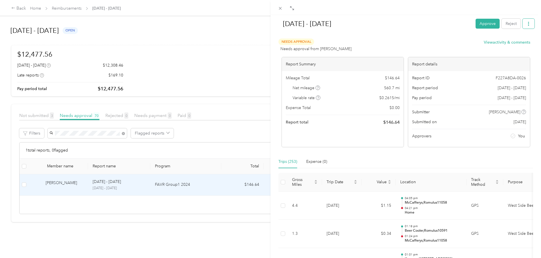
click at [528, 23] on icon "button" at bounding box center [528, 24] width 1 height 4
click at [508, 43] on span "Download" at bounding box center [508, 45] width 19 height 6
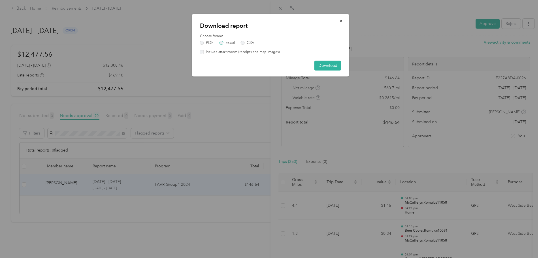
click at [230, 42] on label "Excel" at bounding box center [227, 43] width 15 height 4
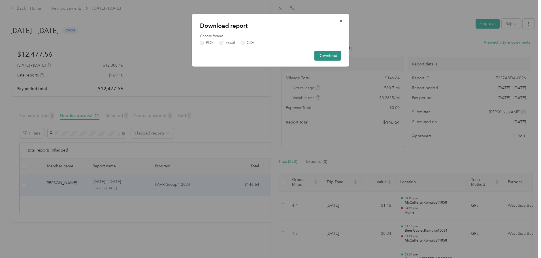
click at [324, 55] on button "Download" at bounding box center [327, 56] width 27 height 10
